Goal: Task Accomplishment & Management: Manage account settings

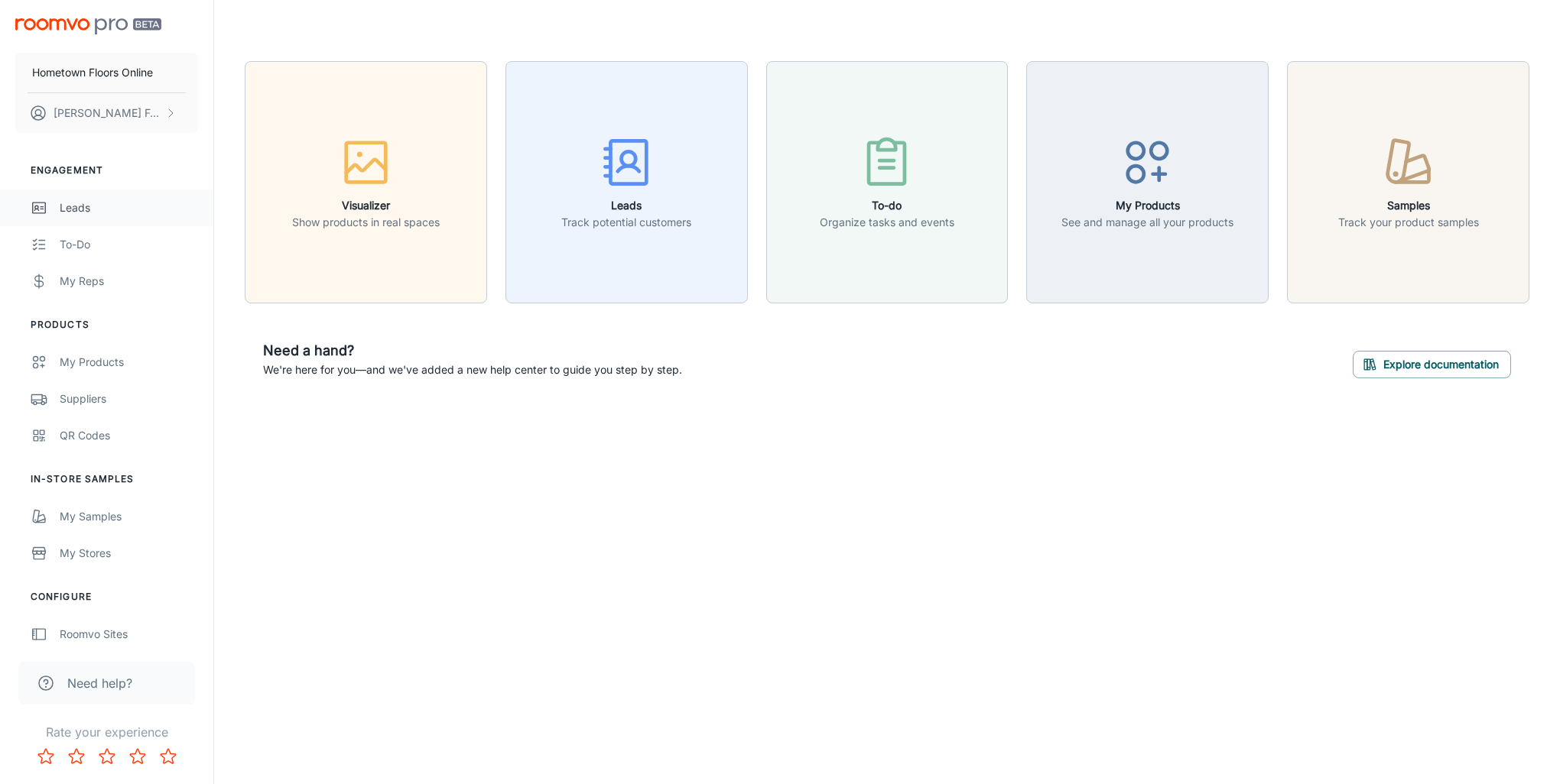
click at [77, 206] on div "Leads" at bounding box center [129, 207] width 138 height 17
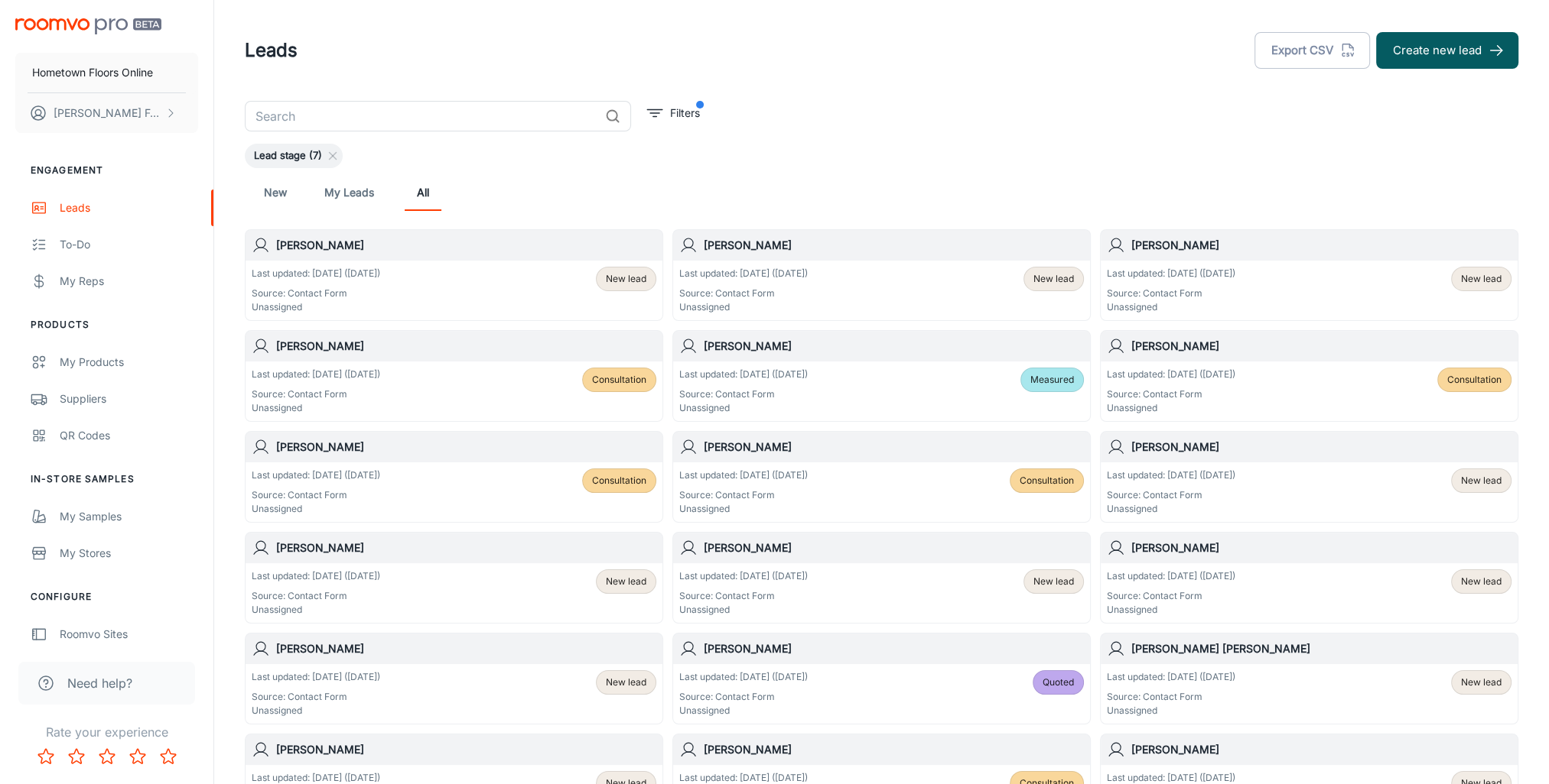
click at [1054, 285] on span "New lead" at bounding box center [1053, 279] width 40 height 13
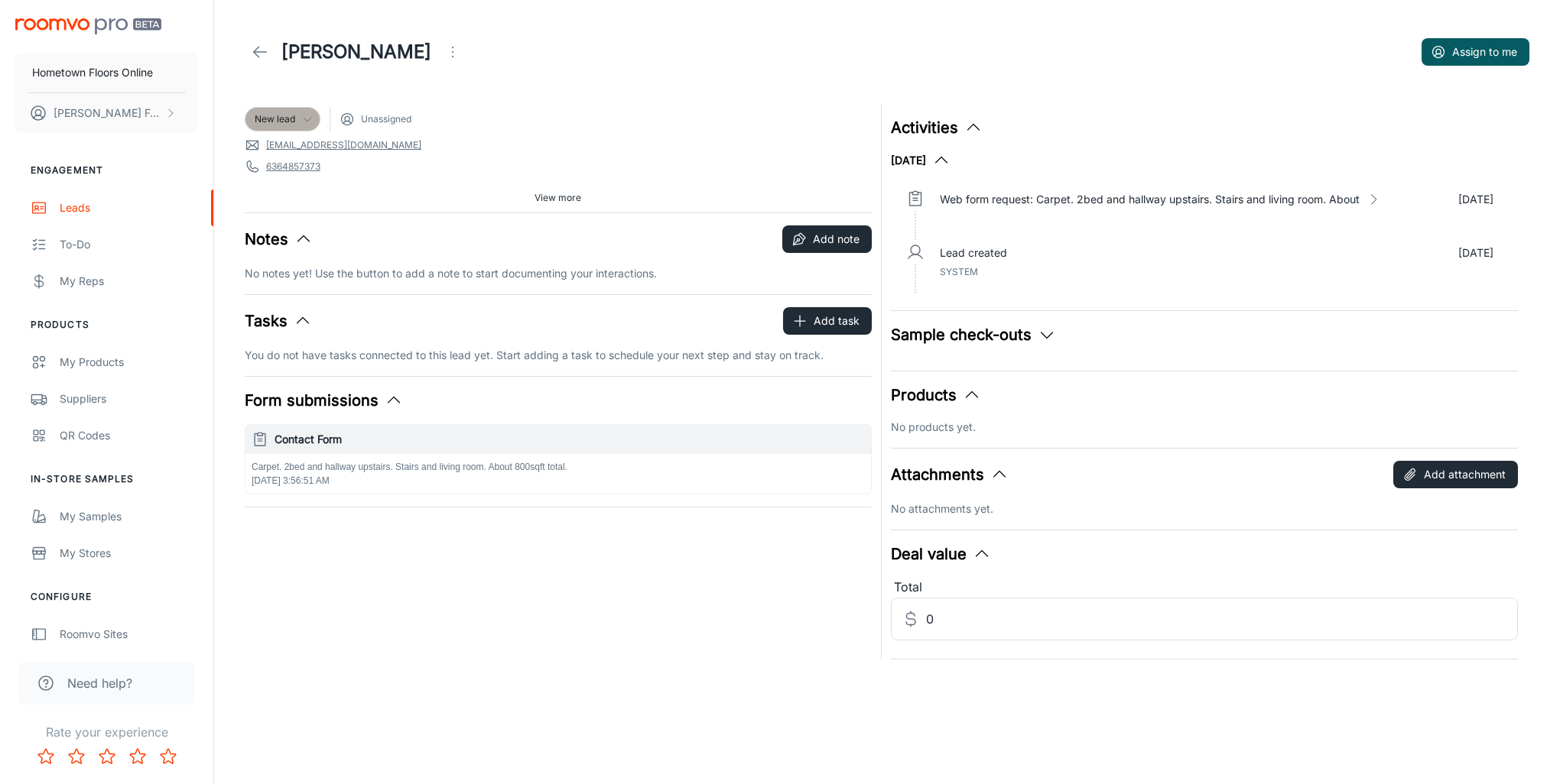
click at [296, 119] on div "New lead" at bounding box center [282, 119] width 56 height 13
click at [306, 294] on li "Won" at bounding box center [299, 288] width 109 height 28
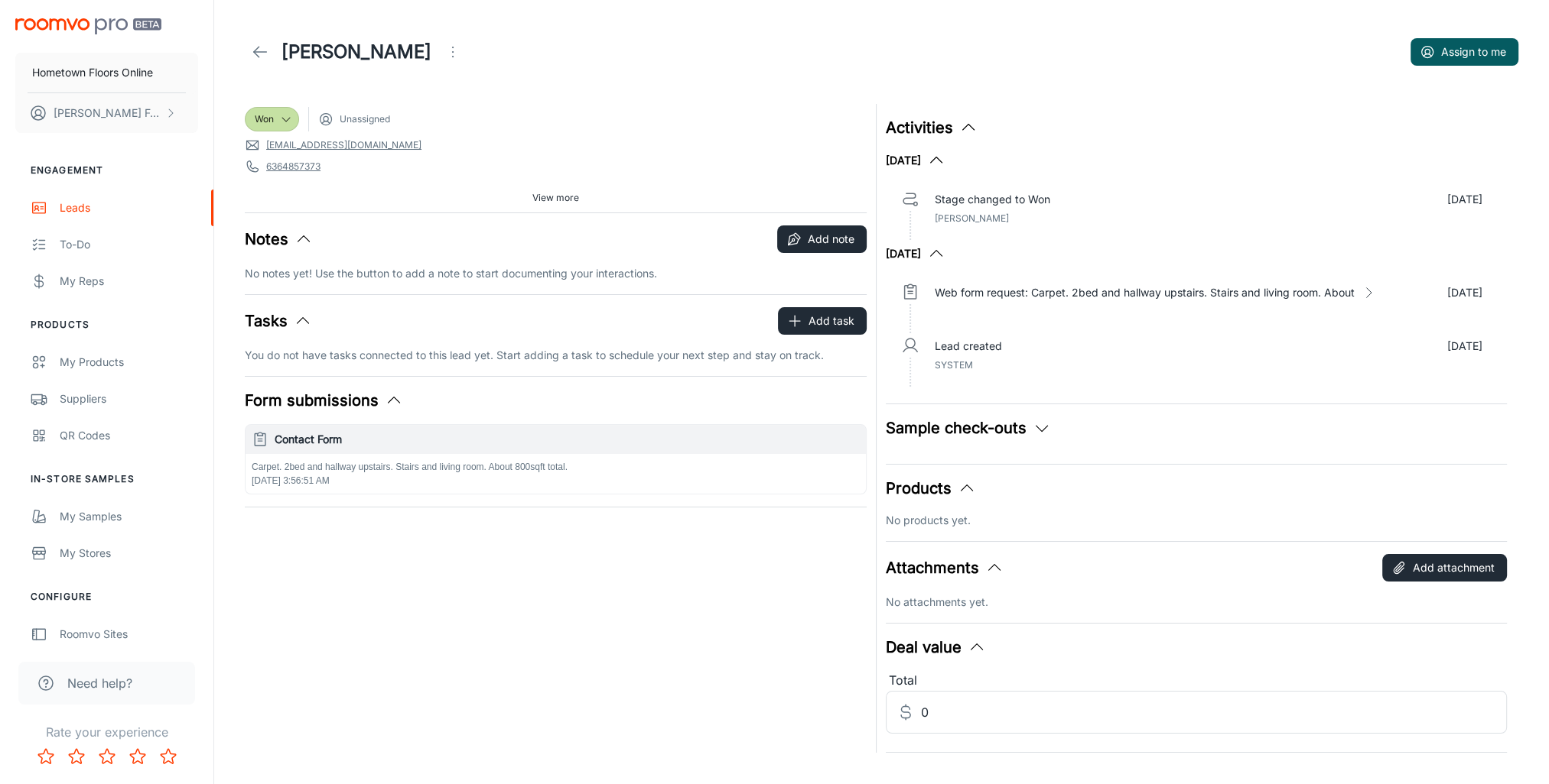
click at [261, 47] on icon at bounding box center [260, 52] width 19 height 19
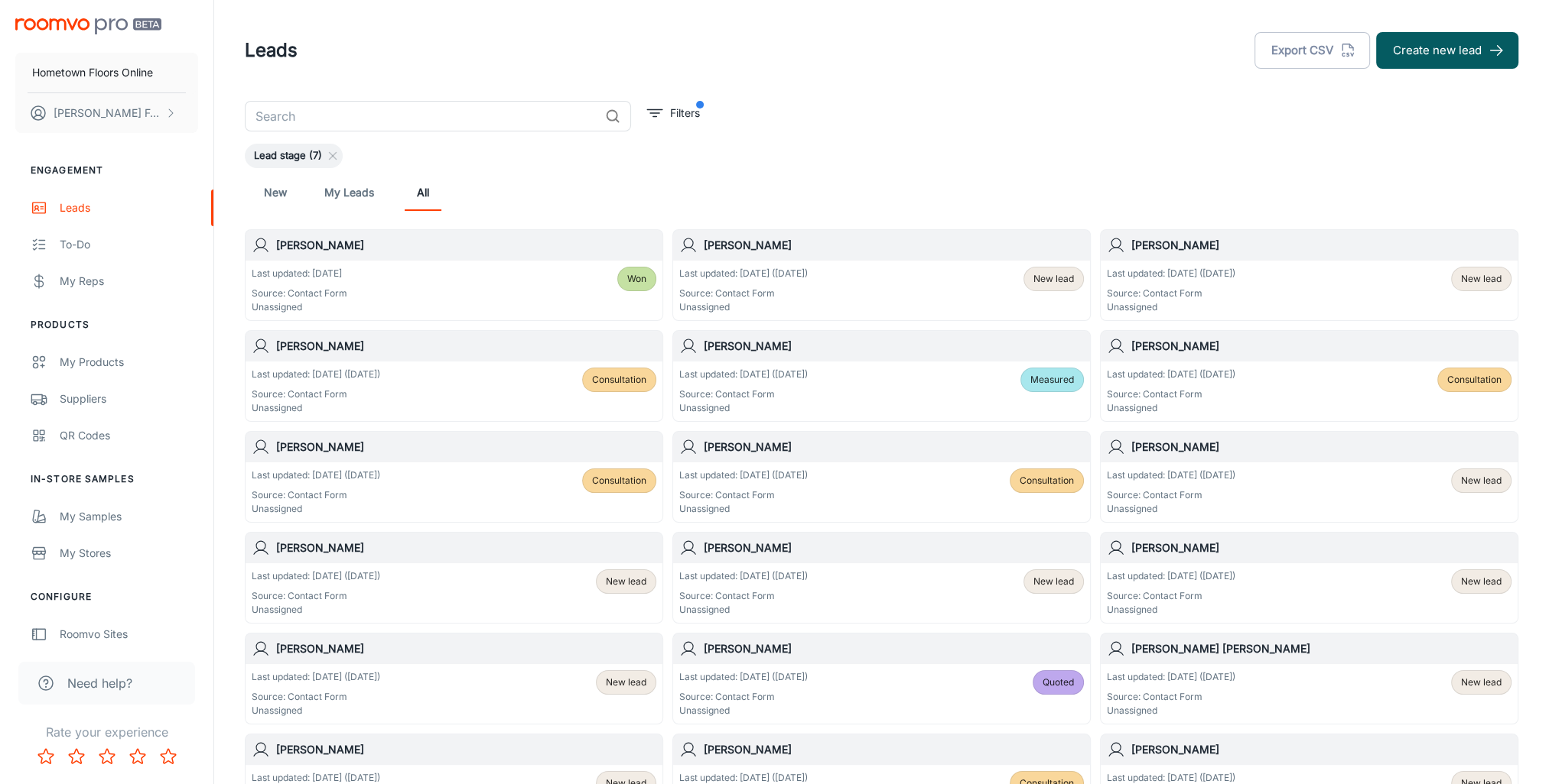
click at [1499, 278] on span "New lead" at bounding box center [1480, 279] width 40 height 13
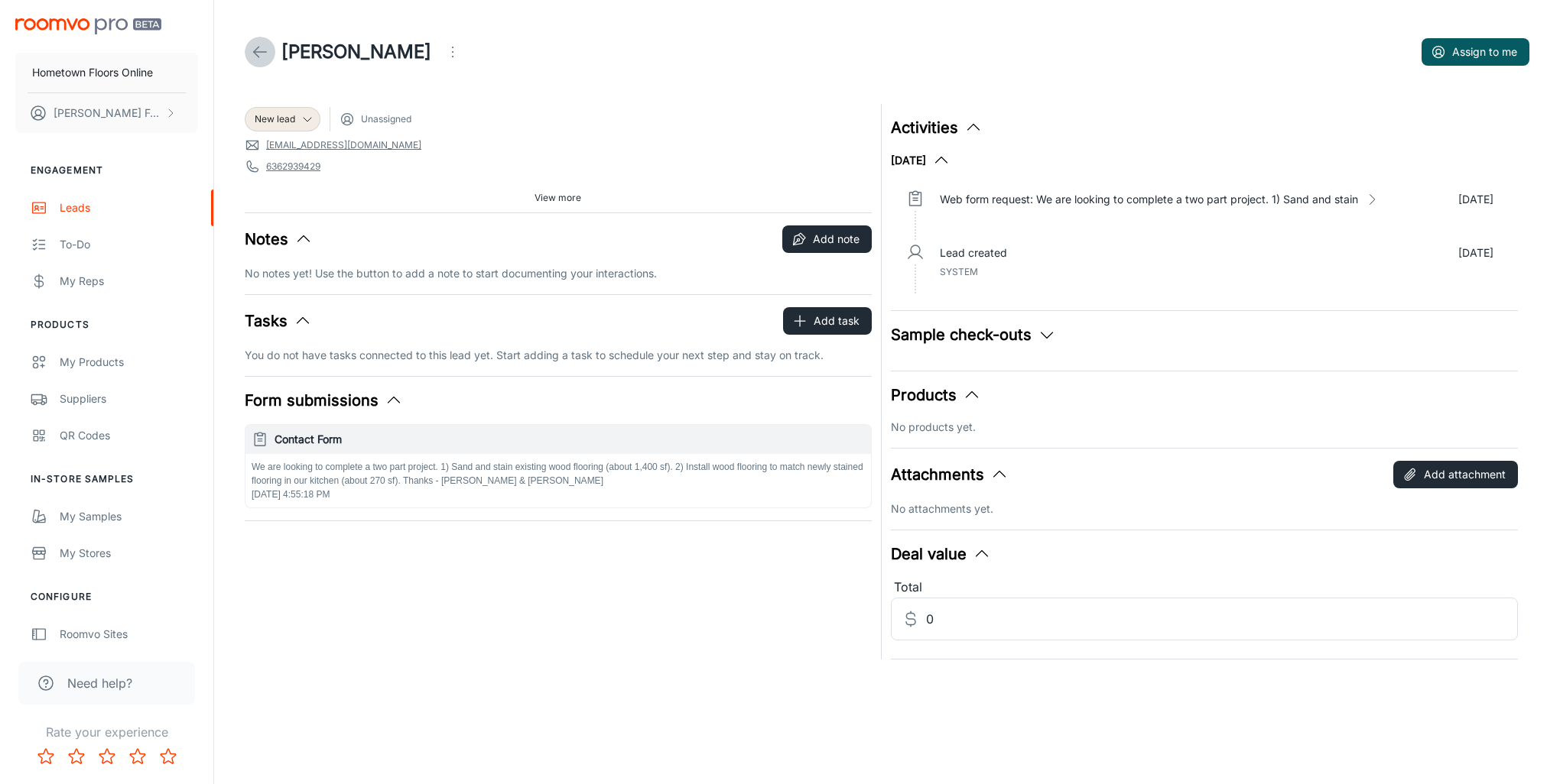
click at [260, 54] on icon at bounding box center [260, 52] width 19 height 19
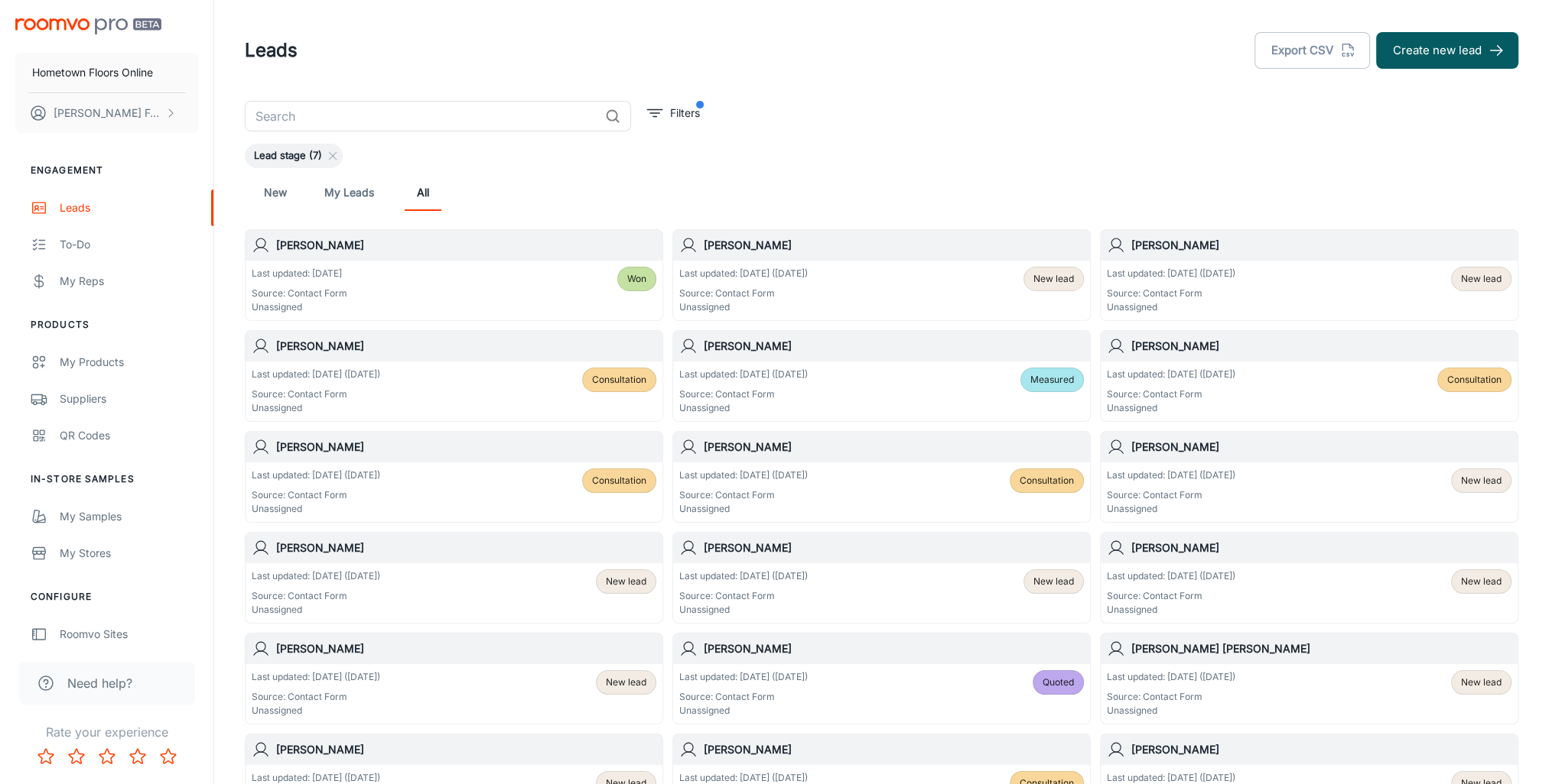
click at [847, 291] on div "Last updated: [DATE] ([DATE]) Source: Contact Form Unassigned New lead" at bounding box center [881, 290] width 405 height 47
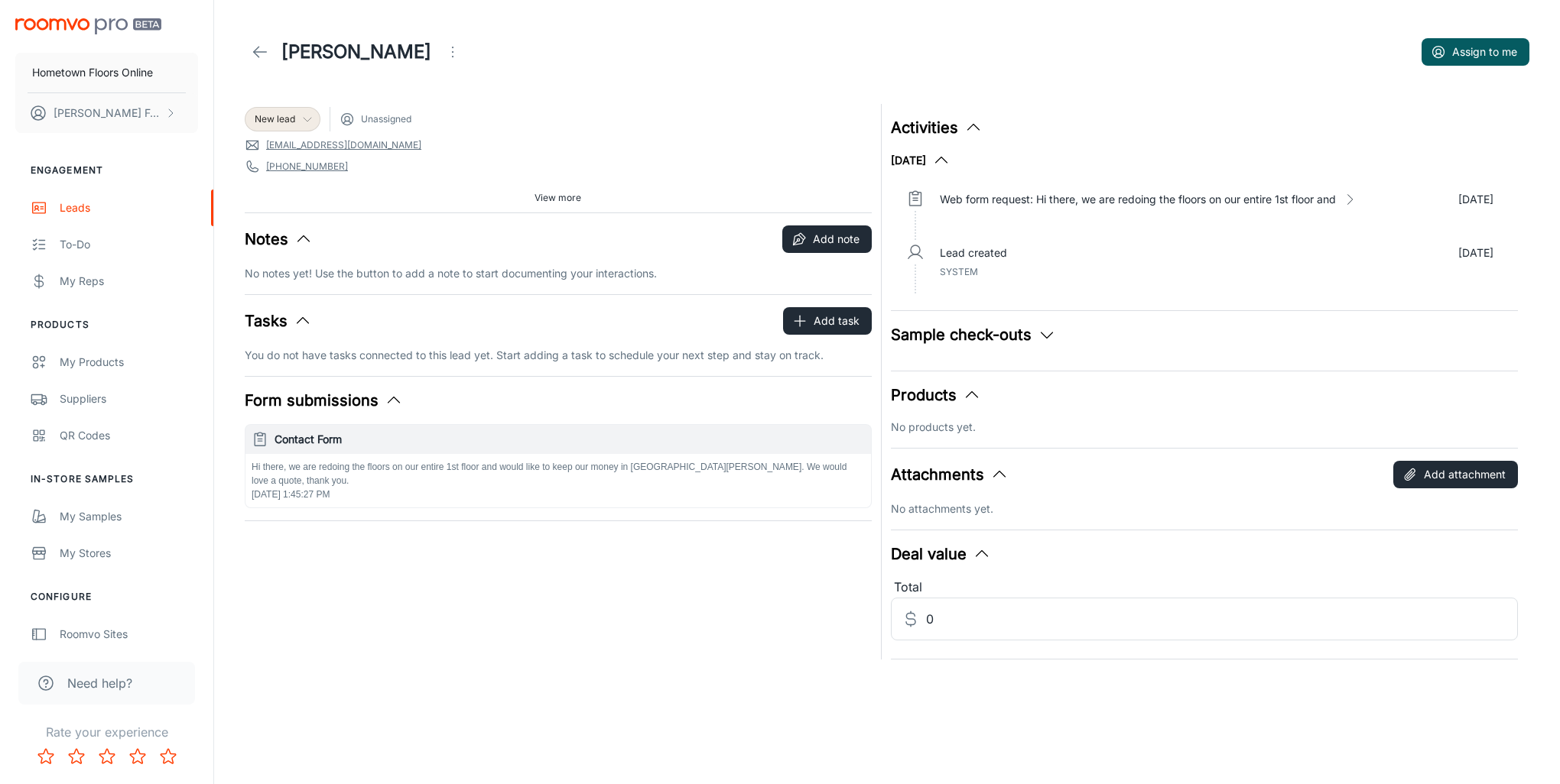
click at [290, 117] on span "New lead" at bounding box center [274, 119] width 40 height 13
click at [325, 215] on li "Consultation" at bounding box center [299, 206] width 109 height 28
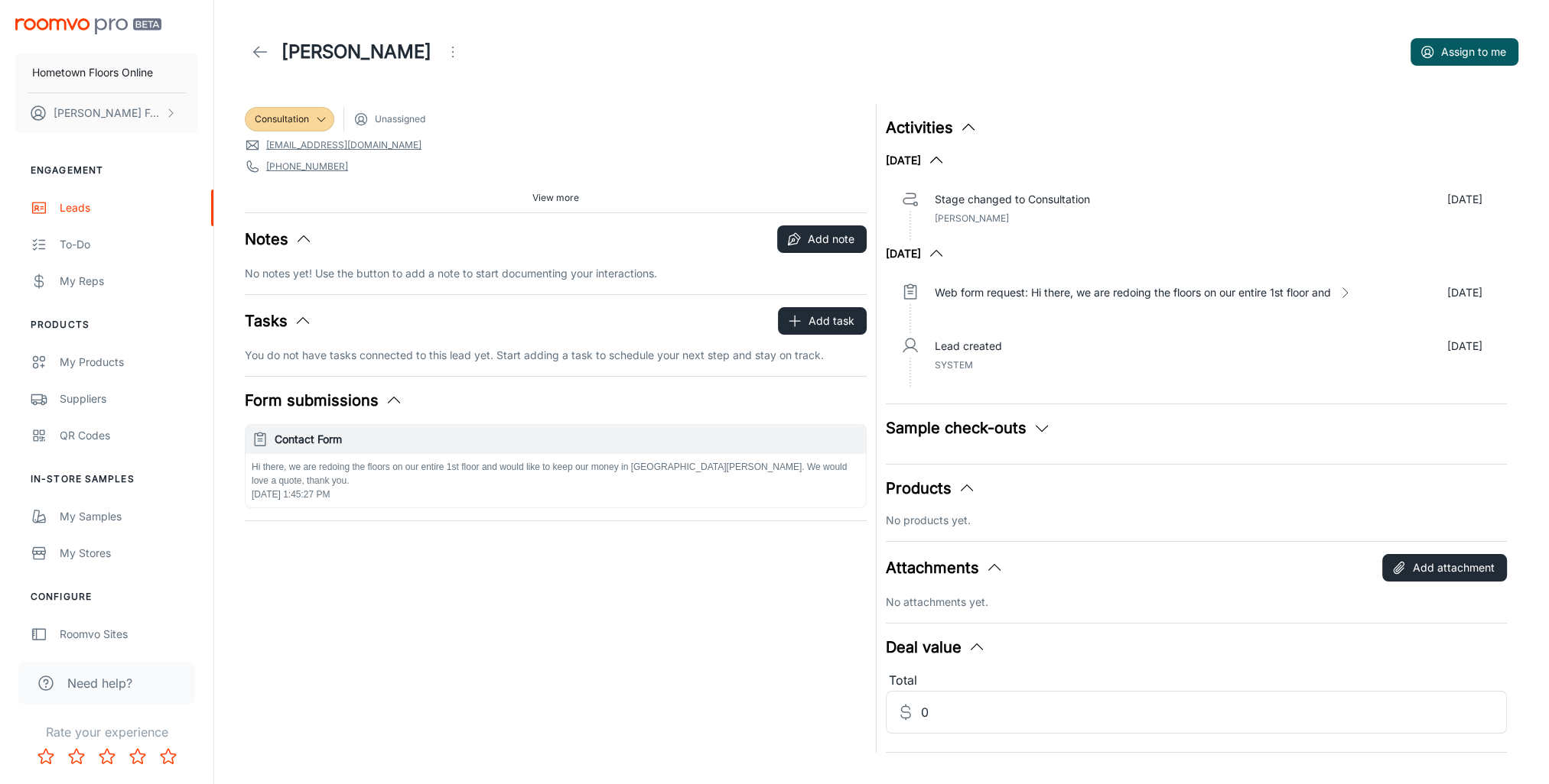
click at [260, 51] on icon at bounding box center [260, 52] width 19 height 19
